Goal: Task Accomplishment & Management: Manage account settings

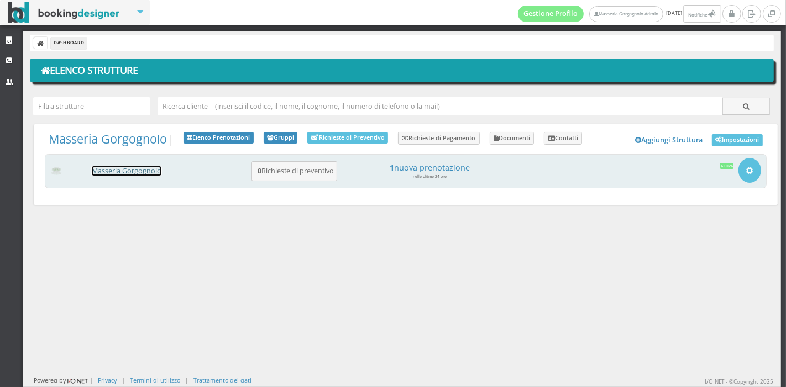
click at [131, 168] on link "Masseria Gorgognolo" at bounding box center [127, 170] width 70 height 9
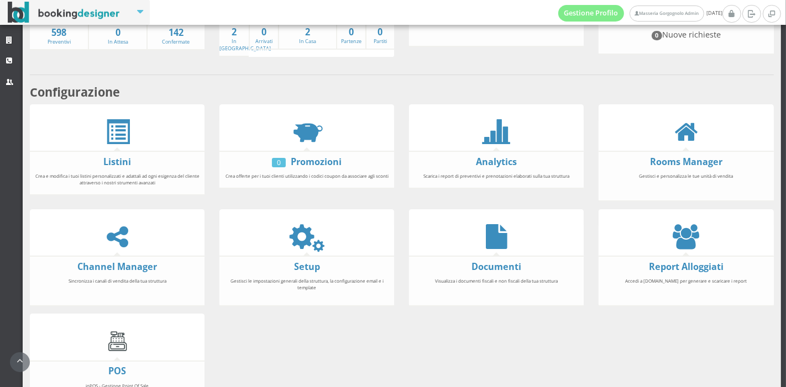
scroll to position [154, 0]
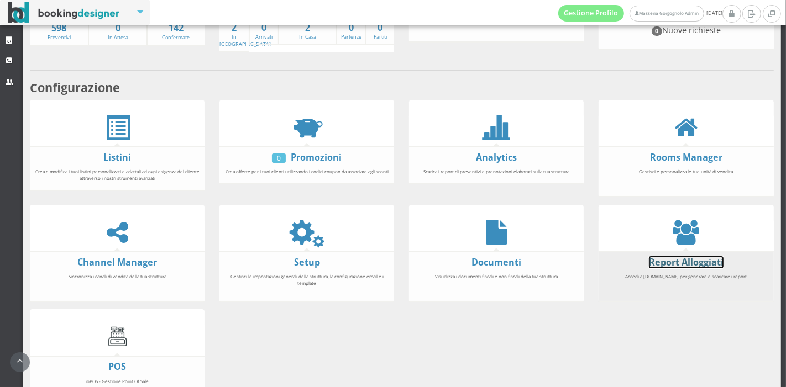
click at [674, 261] on link "Report Alloggiati" at bounding box center [686, 262] width 75 height 12
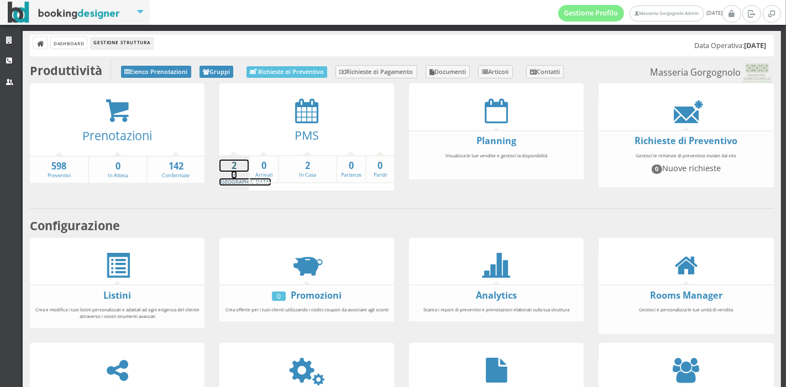
click at [230, 160] on strong "2" at bounding box center [233, 166] width 29 height 13
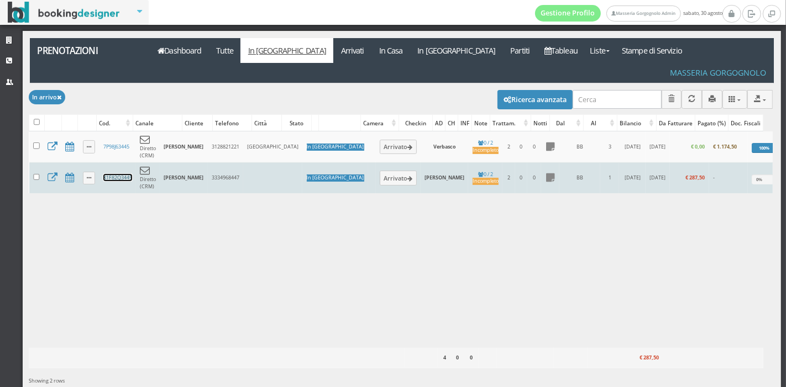
click at [118, 174] on link "X1F82Q3445" at bounding box center [117, 177] width 29 height 7
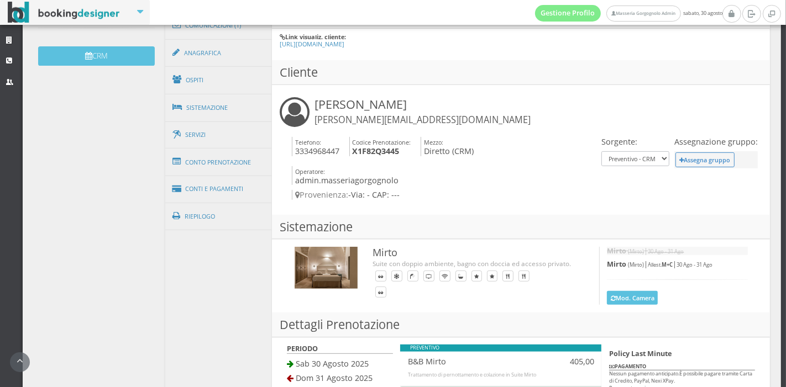
scroll to position [362, 0]
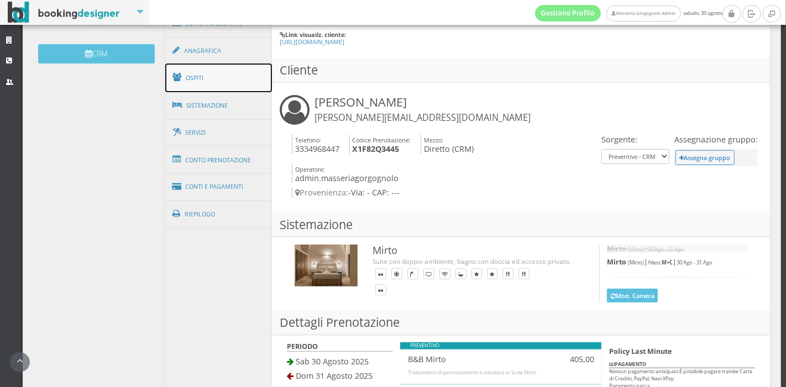
click at [230, 65] on link "Ospiti" at bounding box center [218, 78] width 107 height 29
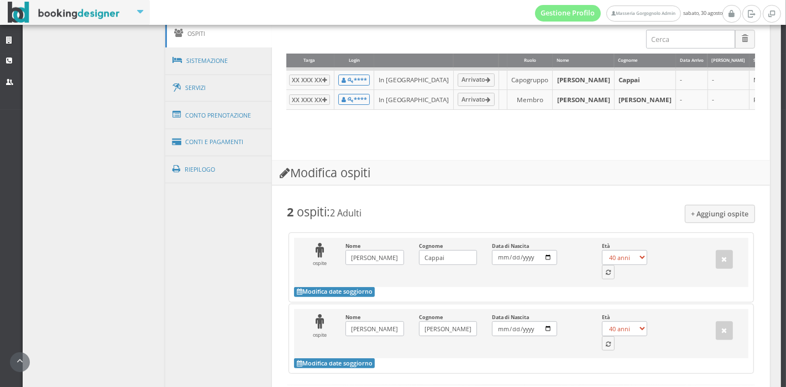
scroll to position [414, 0]
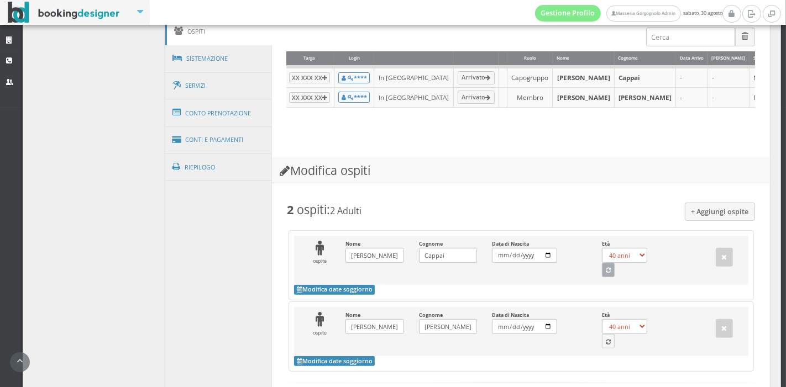
click at [604, 277] on button "button" at bounding box center [608, 270] width 13 height 14
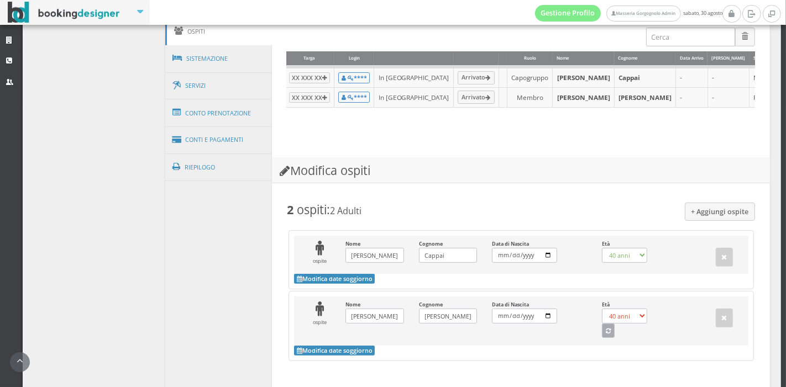
click at [602, 338] on button "button" at bounding box center [608, 331] width 13 height 14
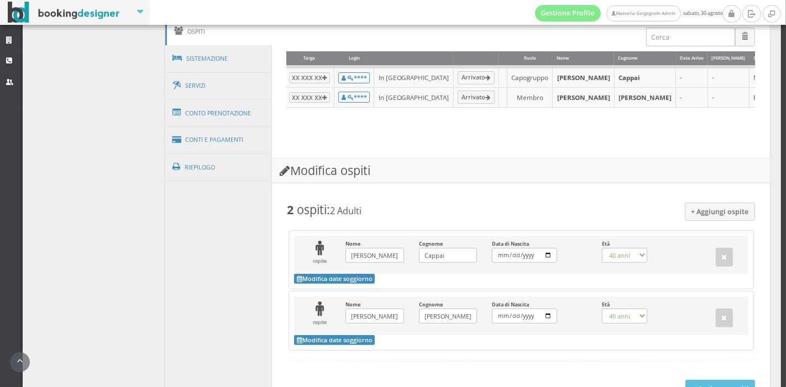
select select "34"
select select "36"
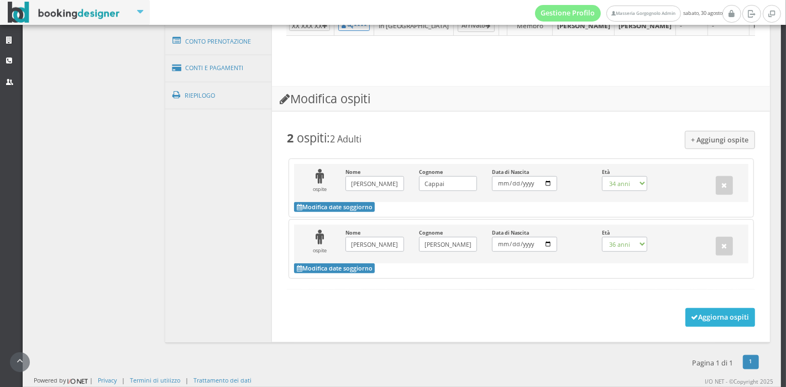
click at [694, 323] on button "Aggiorna ospiti" at bounding box center [720, 317] width 70 height 19
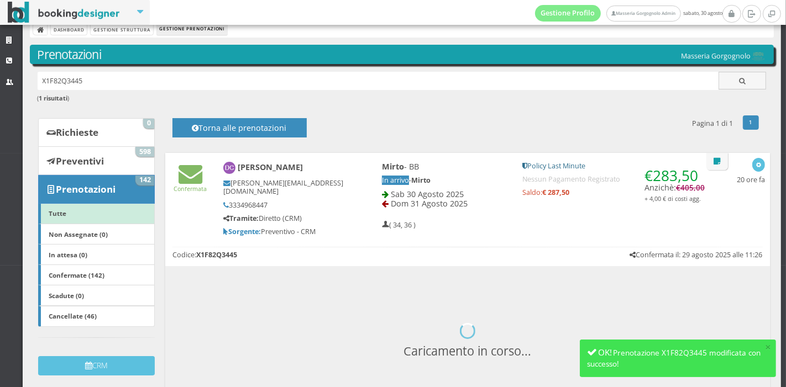
scroll to position [143, 0]
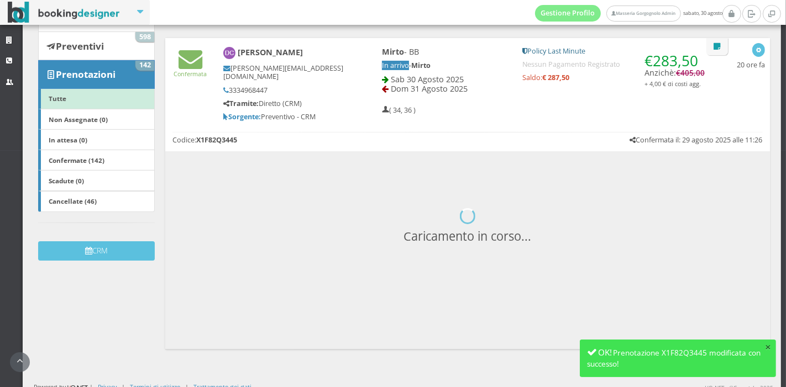
click at [766, 348] on button "×" at bounding box center [768, 347] width 6 height 10
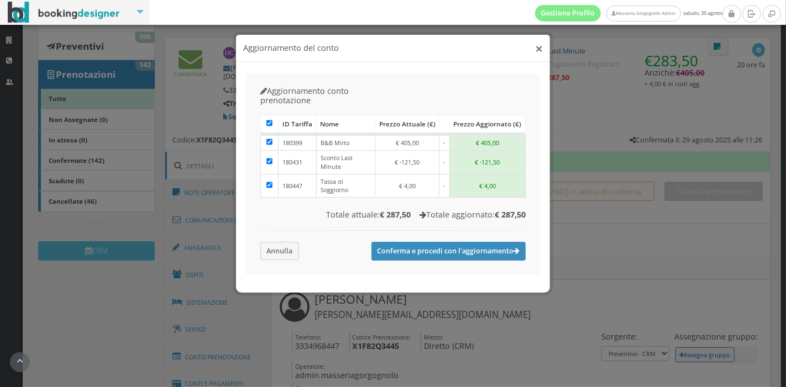
click at [537, 46] on button "×" at bounding box center [539, 48] width 8 height 14
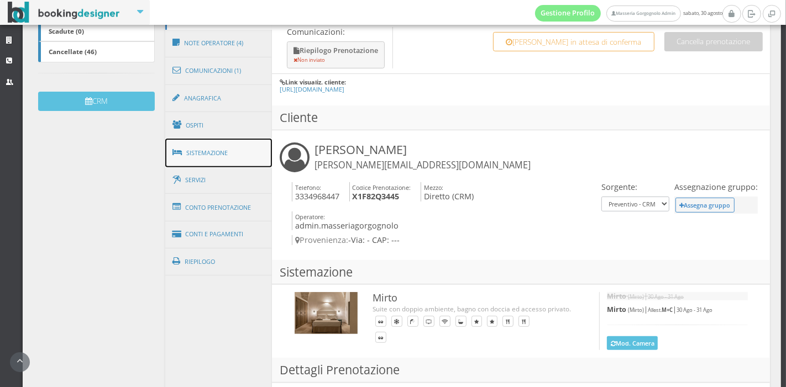
click at [212, 139] on link "Sistemazione" at bounding box center [218, 153] width 107 height 29
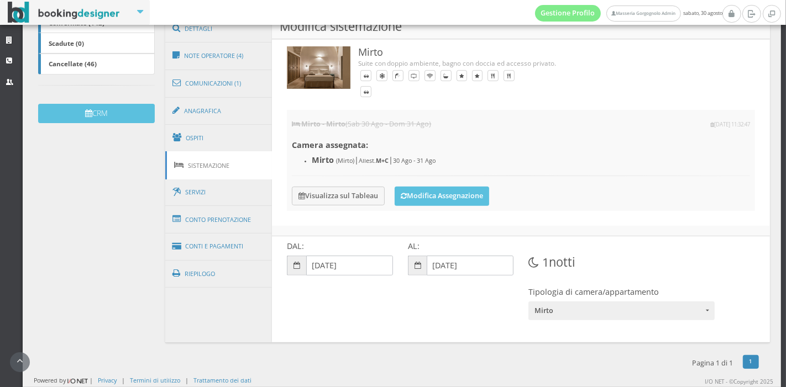
scroll to position [287, 0]
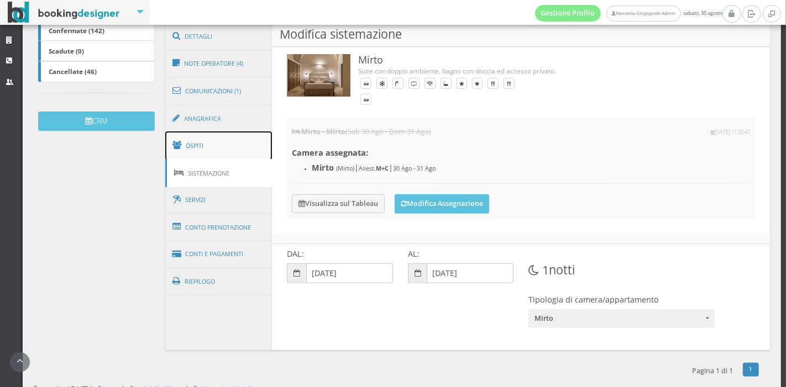
click at [238, 131] on link "Ospiti" at bounding box center [218, 145] width 107 height 29
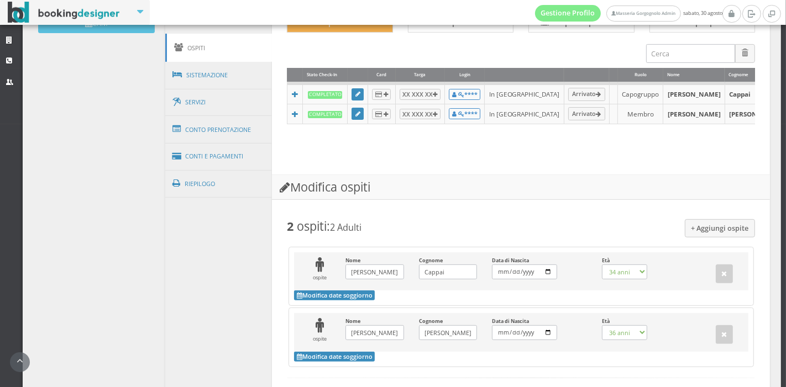
scroll to position [397, 0]
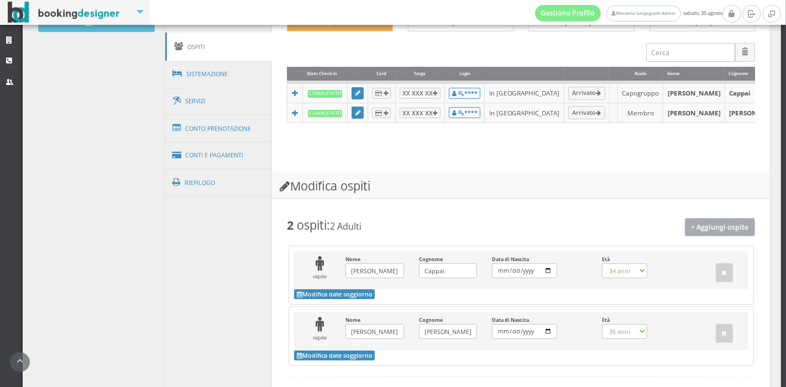
click at [708, 230] on button "+ Aggiungi ospite" at bounding box center [719, 227] width 71 height 18
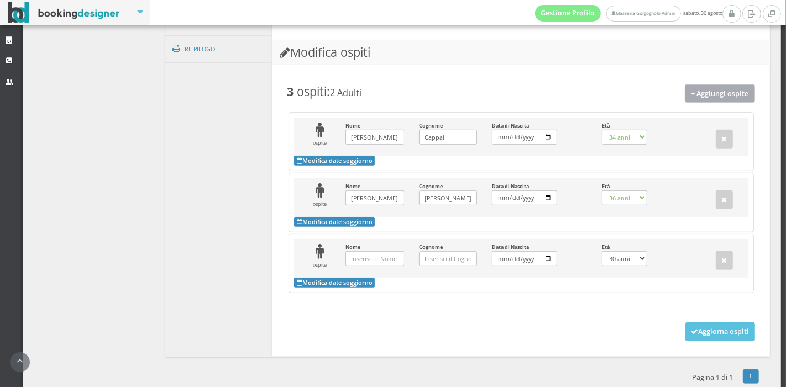
scroll to position [547, 0]
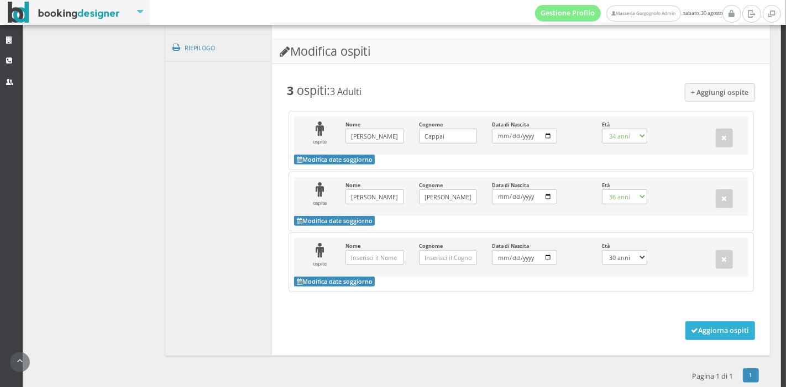
click at [702, 337] on button "Aggiorna ospiti" at bounding box center [720, 330] width 70 height 19
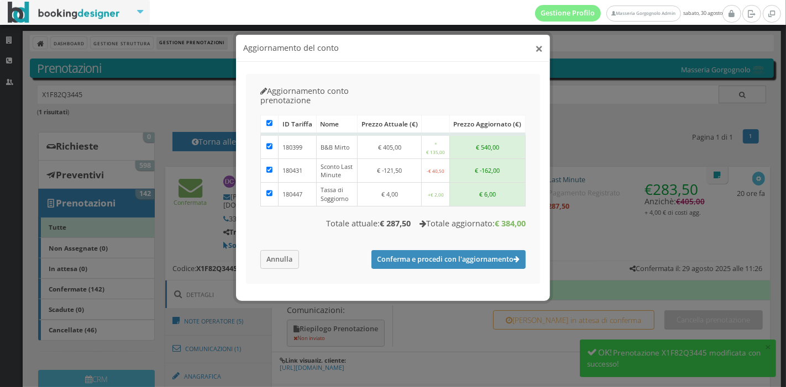
click at [540, 48] on button "×" at bounding box center [539, 48] width 8 height 14
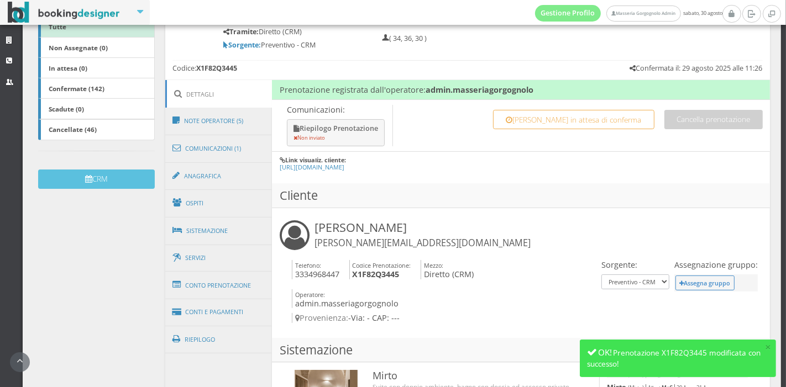
scroll to position [230, 0]
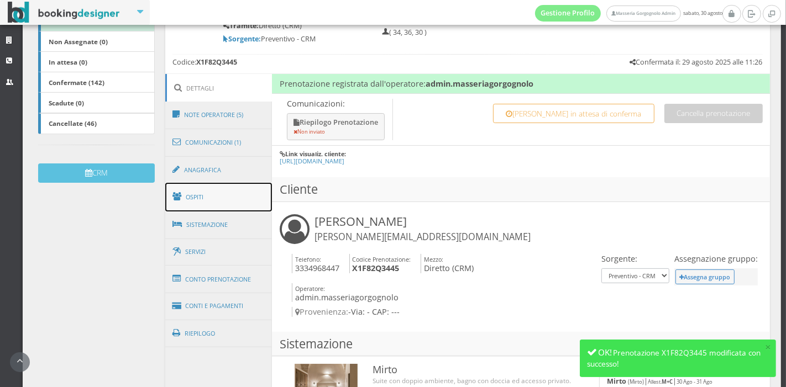
click at [212, 187] on link "Ospiti" at bounding box center [218, 197] width 107 height 29
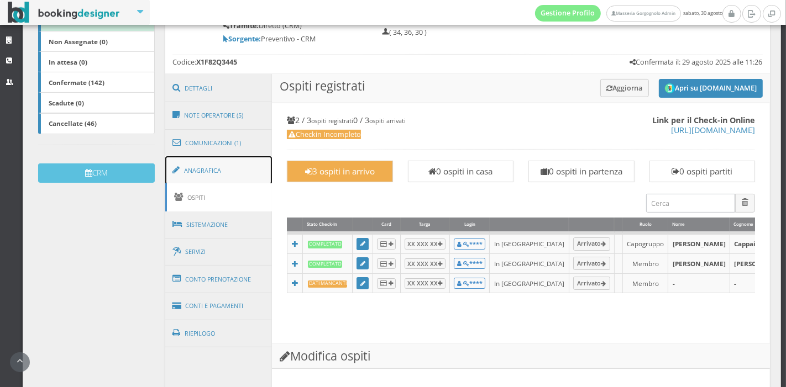
click at [202, 160] on link "Anagrafica" at bounding box center [218, 170] width 107 height 29
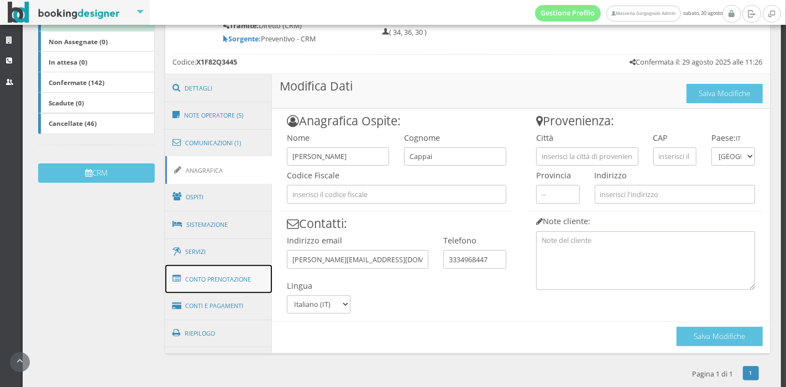
click at [230, 265] on link "Conto Prenotazione" at bounding box center [218, 279] width 107 height 29
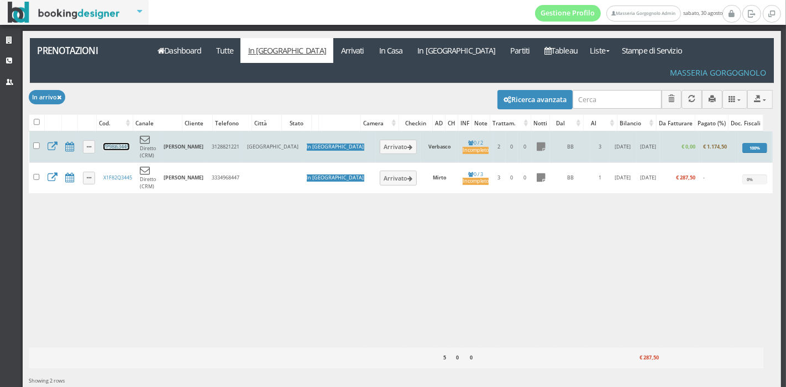
click at [109, 143] on link "7P98J63445" at bounding box center [116, 146] width 26 height 7
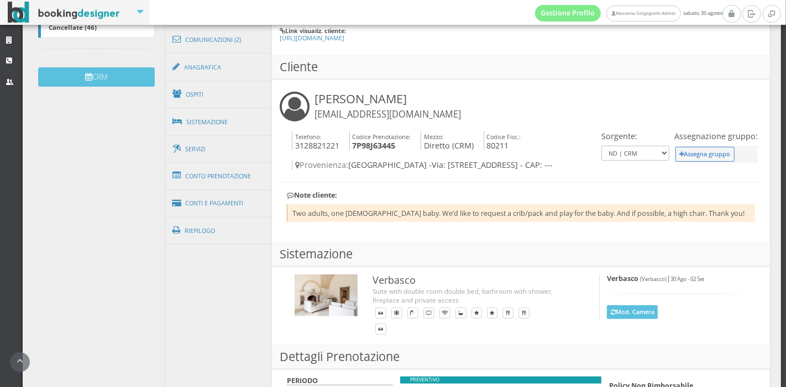
scroll to position [342, 0]
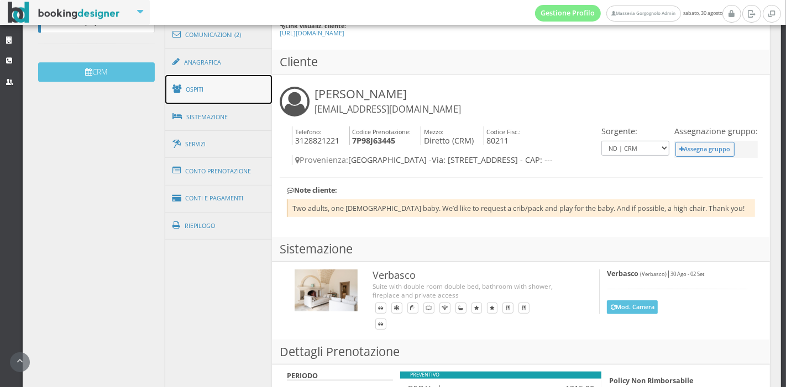
click at [242, 91] on link "Ospiti" at bounding box center [218, 89] width 107 height 29
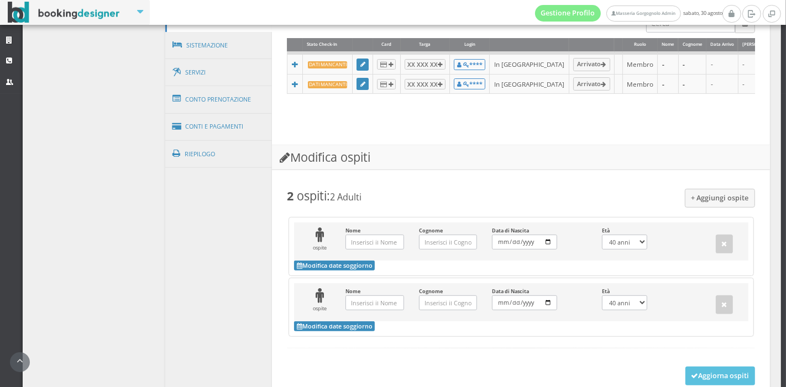
scroll to position [419, 0]
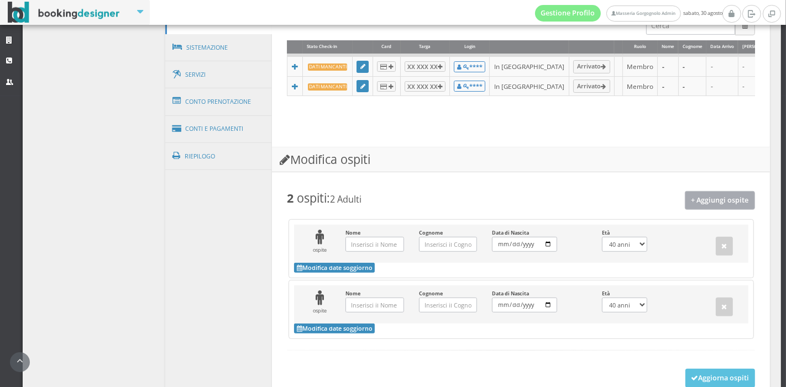
click at [732, 207] on button "+ Aggiungi ospite" at bounding box center [719, 200] width 71 height 18
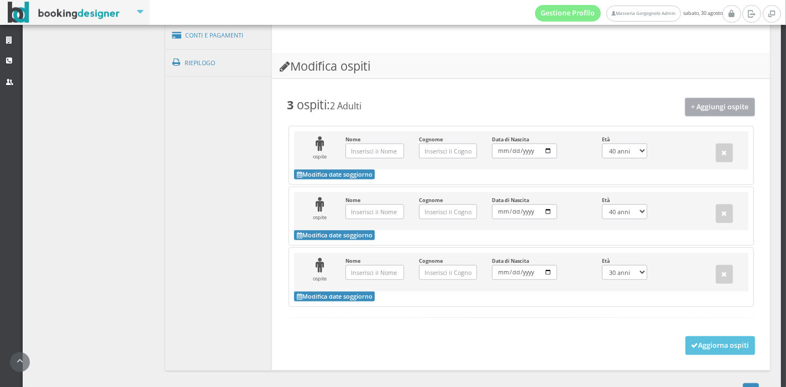
scroll to position [562, 0]
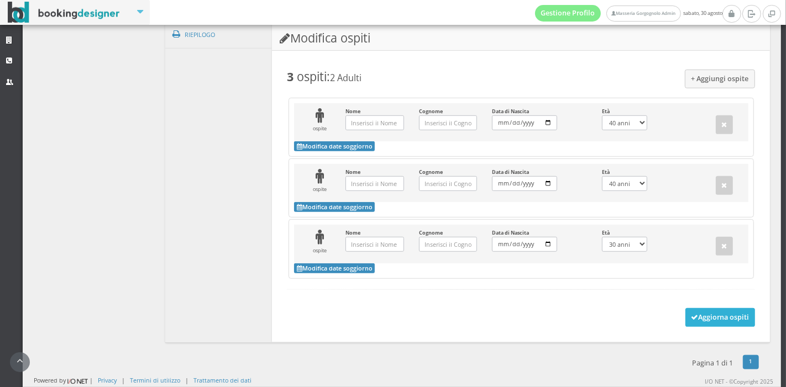
click at [724, 310] on button "Aggiorna ospiti" at bounding box center [720, 317] width 70 height 19
